Goal: Feedback & Contribution: Leave review/rating

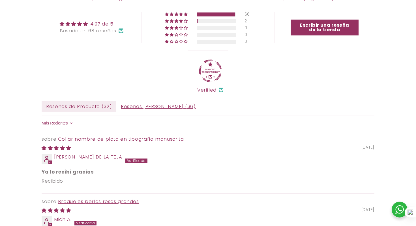
scroll to position [72, 0]
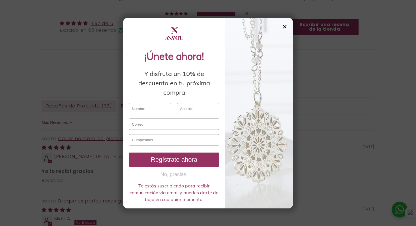
click at [283, 27] on div "✕" at bounding box center [284, 27] width 5 height 6
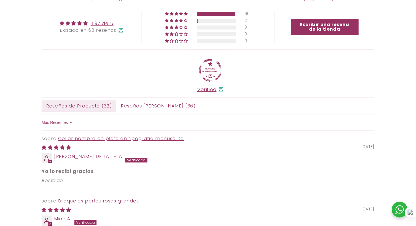
scroll to position [92, 0]
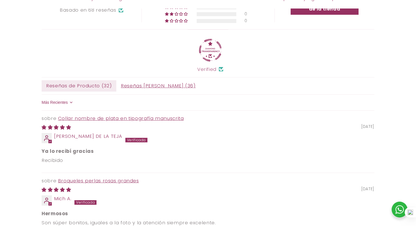
click at [208, 69] on link "Verified" at bounding box center [206, 69] width 19 height 7
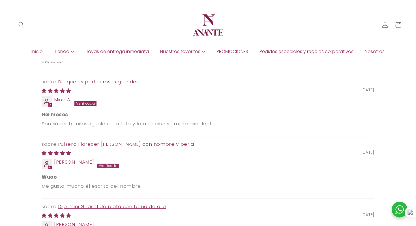
scroll to position [186, 0]
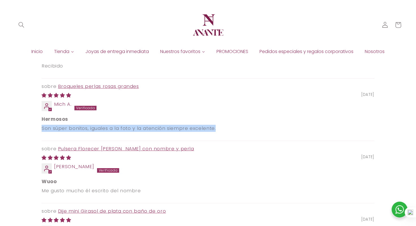
drag, startPoint x: 219, startPoint y: 126, endPoint x: 36, endPoint y: 127, distance: 183.3
copy p "Son súper bonitos, iguales a la foto y la atención siempre excelente."
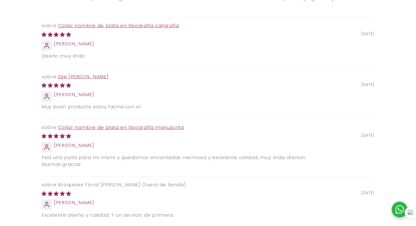
scroll to position [1326, 0]
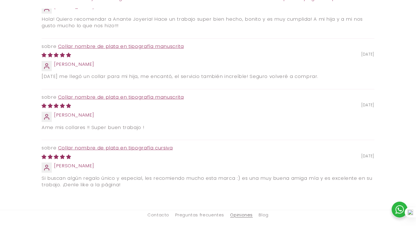
scroll to position [2554, 0]
